Goal: Find specific page/section: Find specific page/section

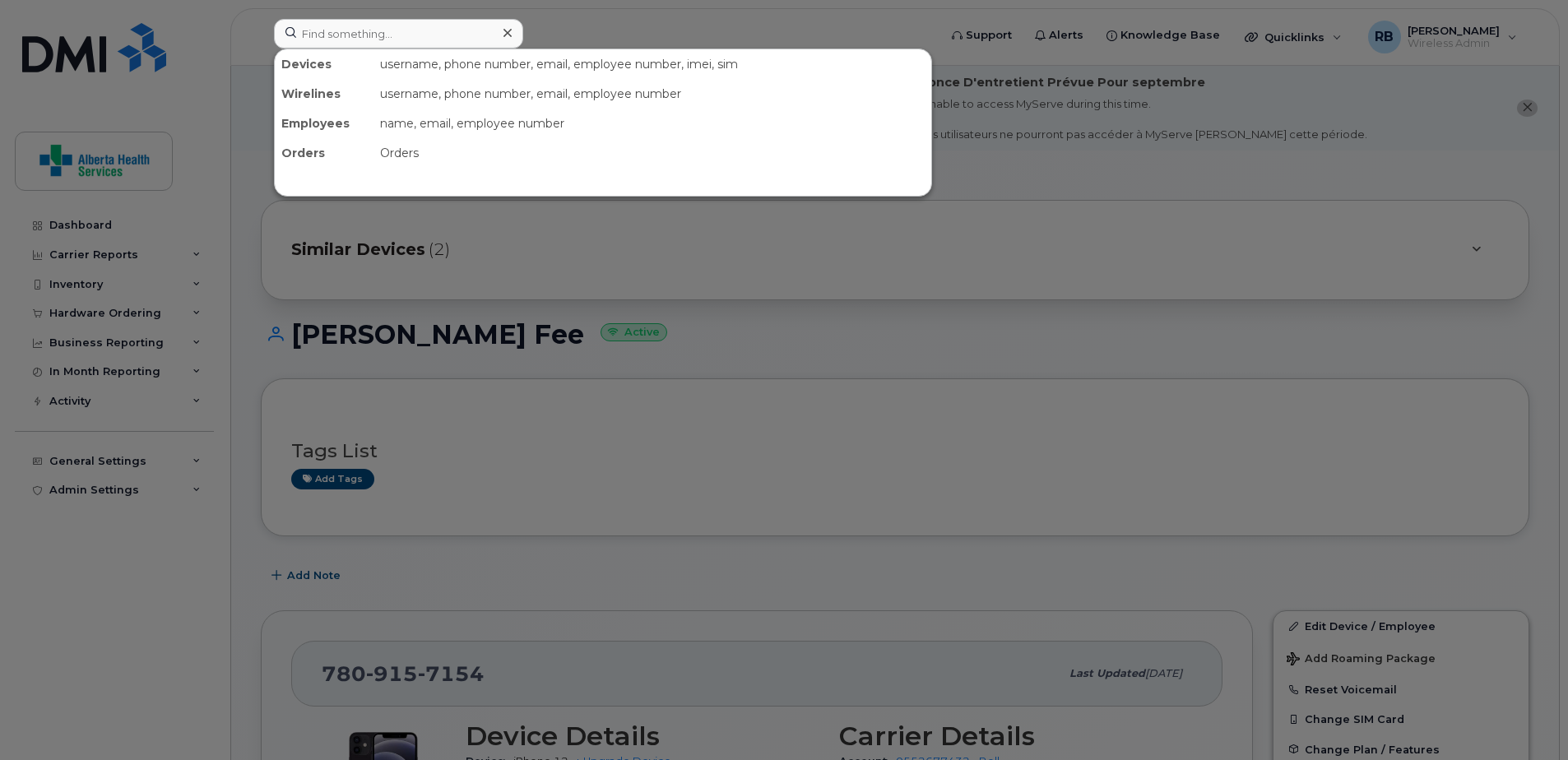
scroll to position [247, 0]
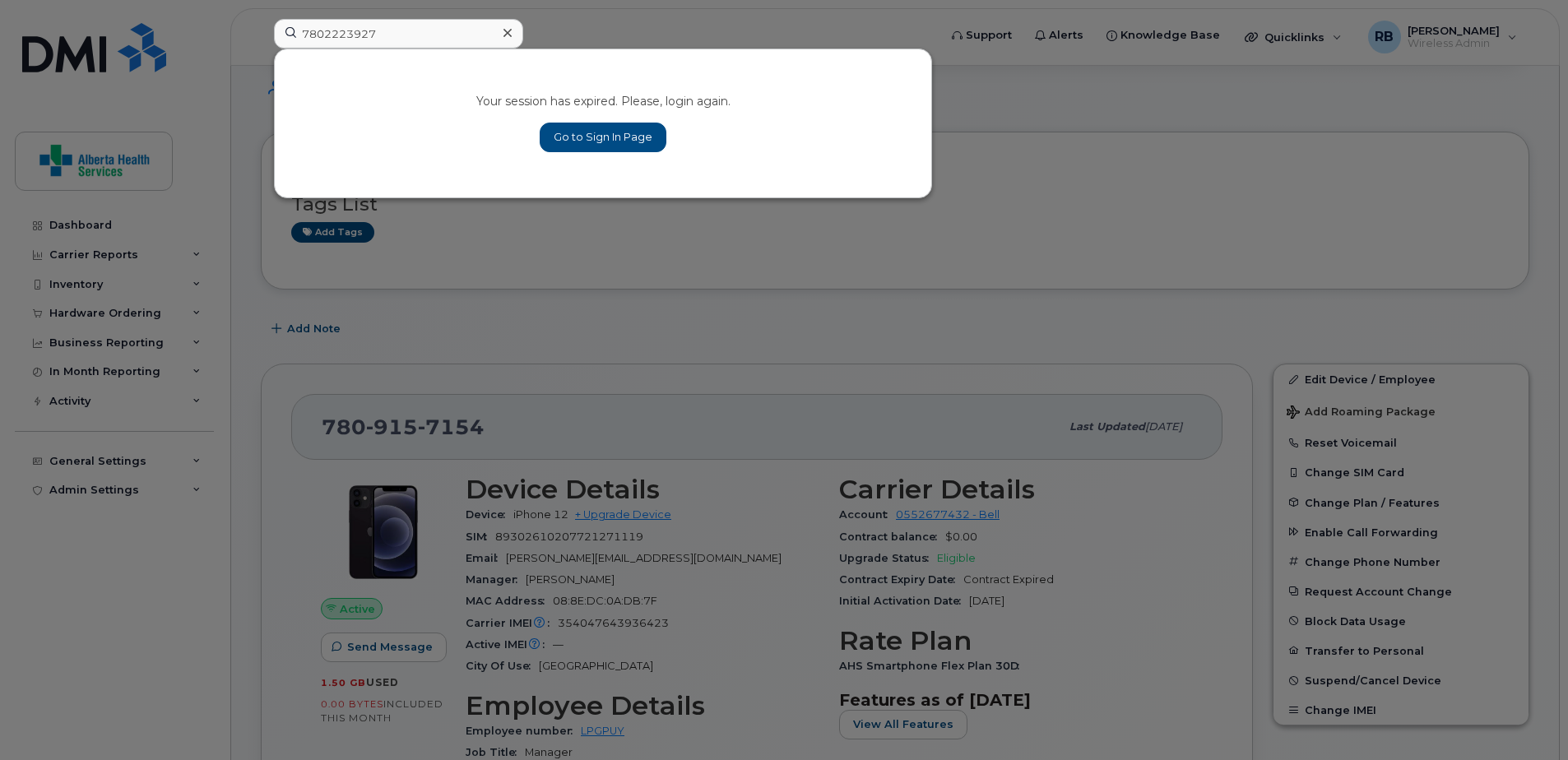
type input "7802223927"
click at [643, 135] on link "Go to Sign In Page" at bounding box center [602, 137] width 127 height 30
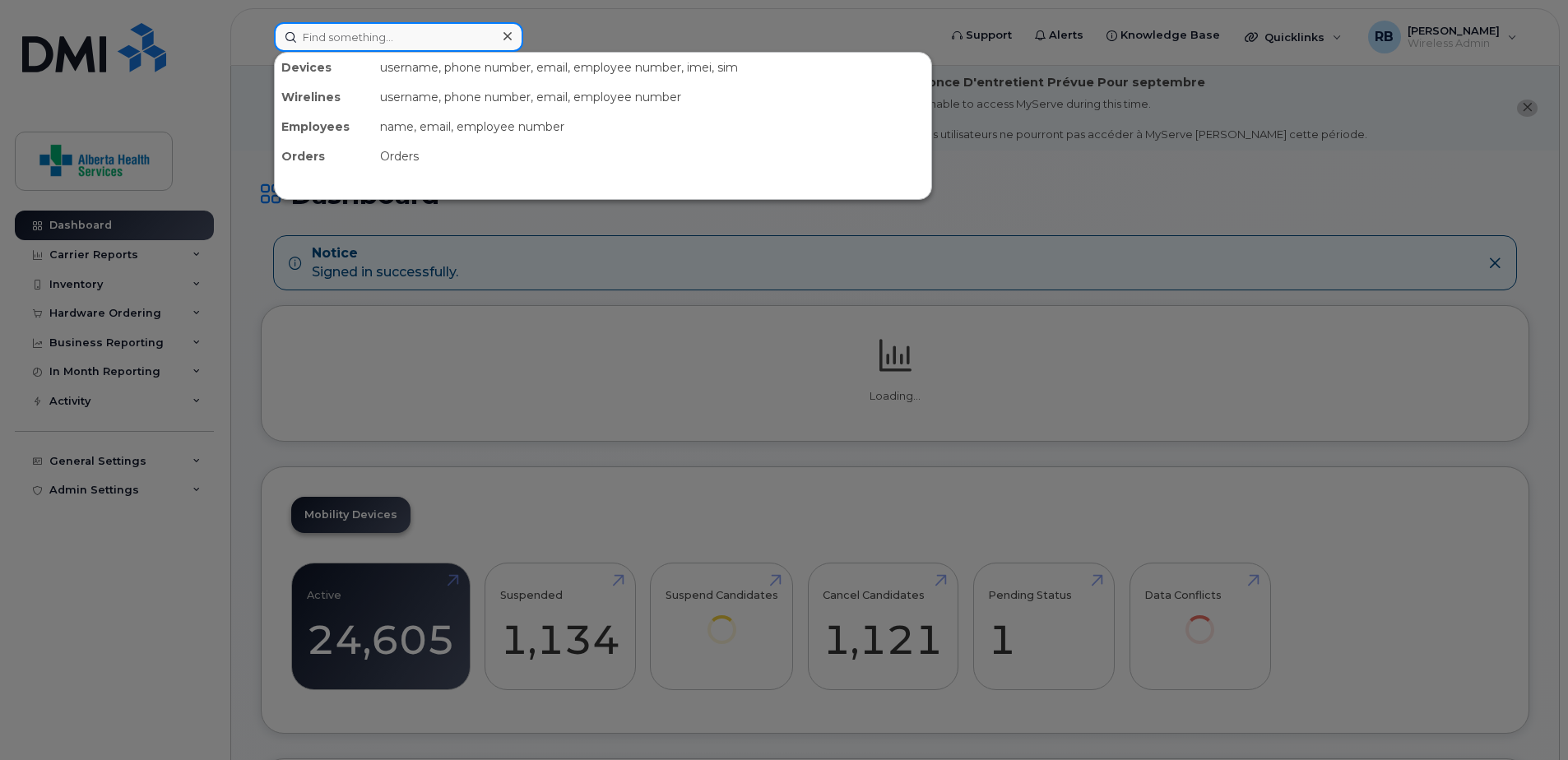
click at [391, 37] on input at bounding box center [399, 37] width 250 height 30
paste input "7802223927"
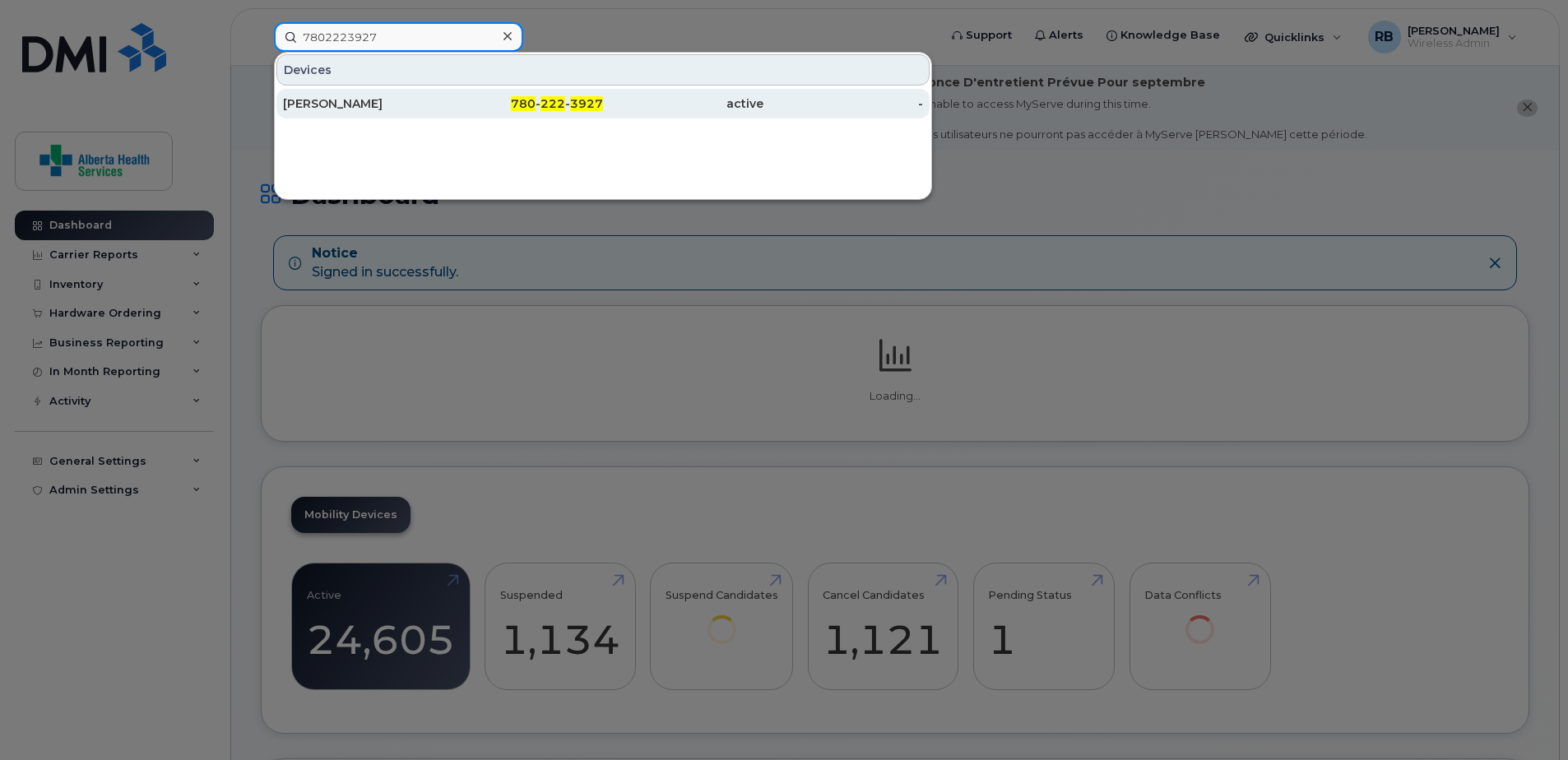
type input "7802223927"
click at [397, 101] on div "[PERSON_NAME]" at bounding box center [363, 103] width 161 height 17
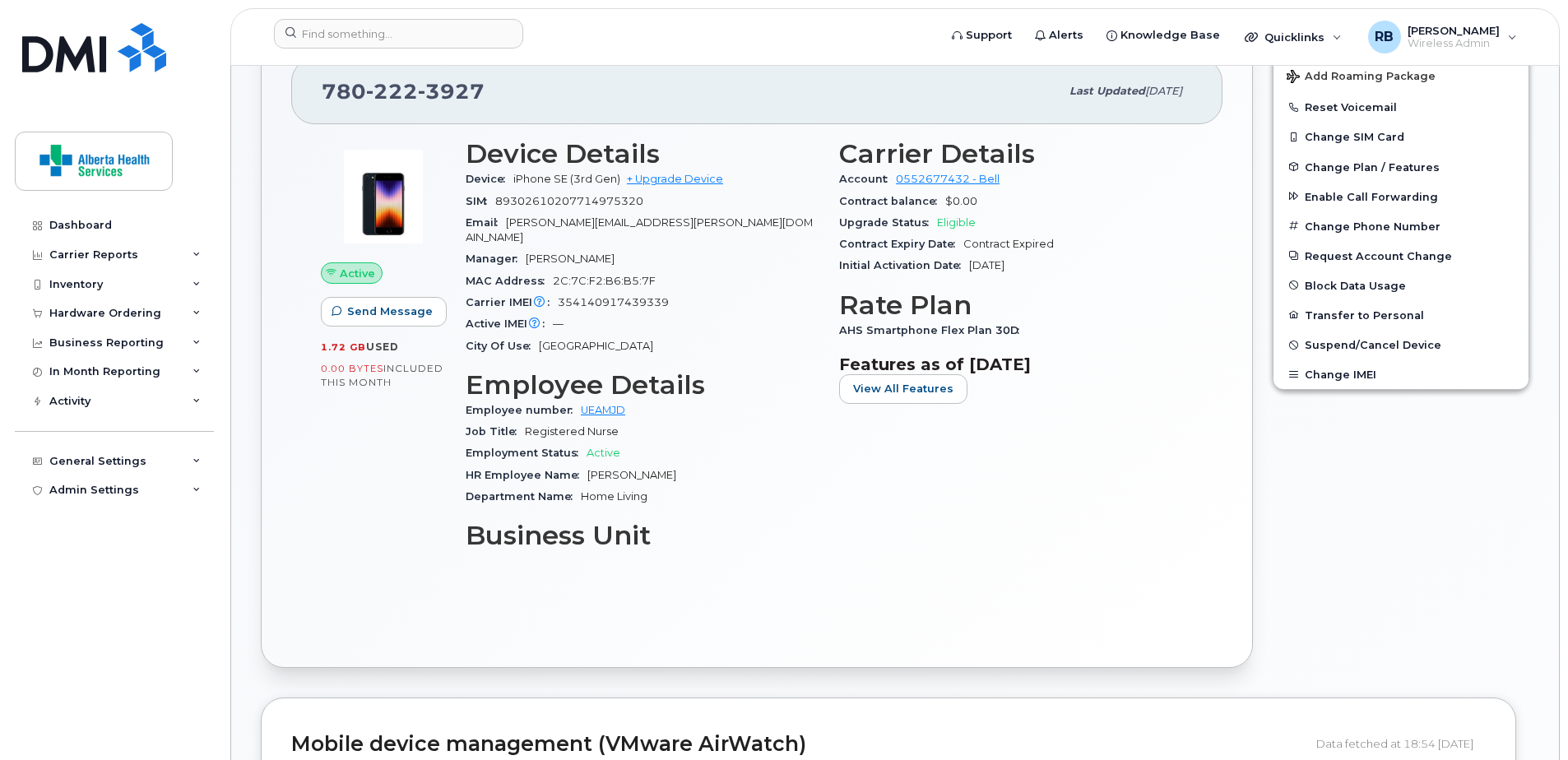
scroll to position [658, 0]
